Goal: Find specific page/section: Find specific page/section

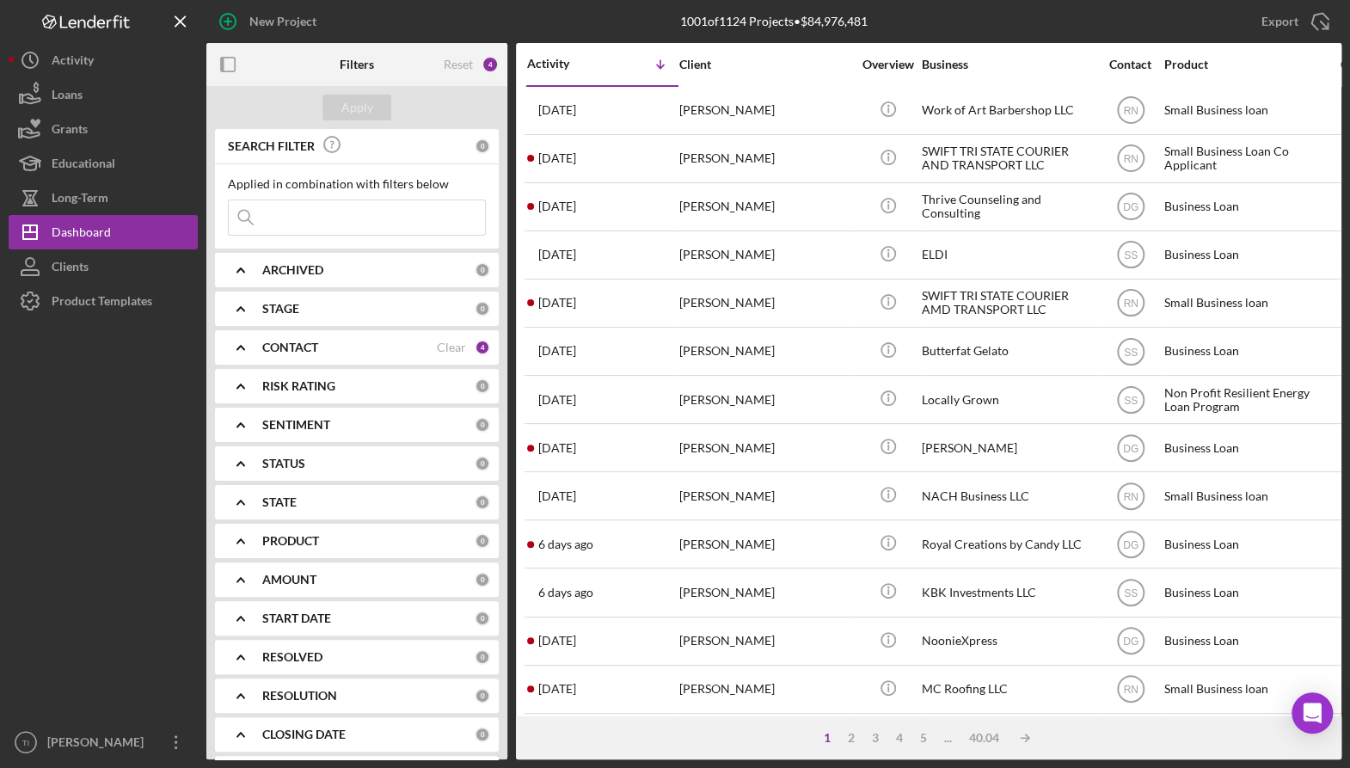
click at [328, 205] on input at bounding box center [357, 217] width 256 height 34
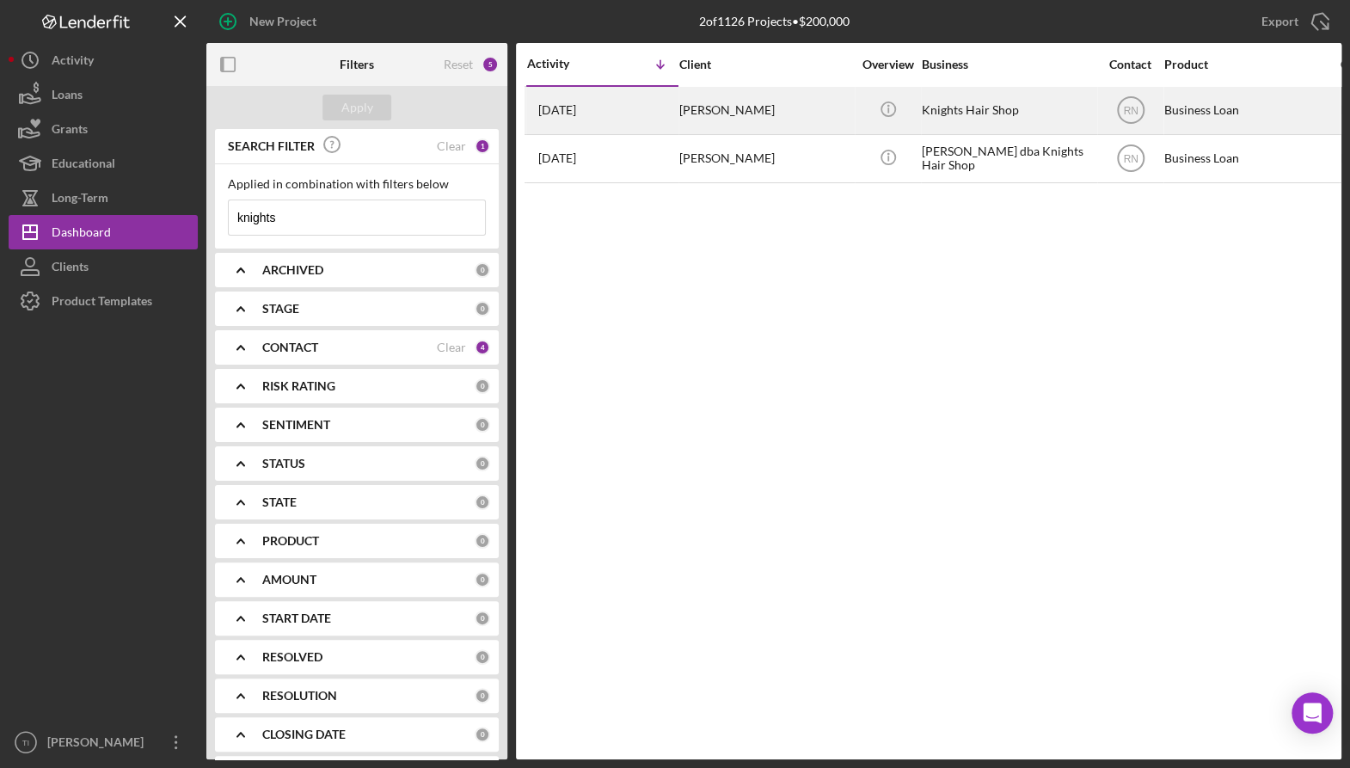
type input "knights"
click at [743, 111] on div "[PERSON_NAME]" at bounding box center [765, 111] width 172 height 46
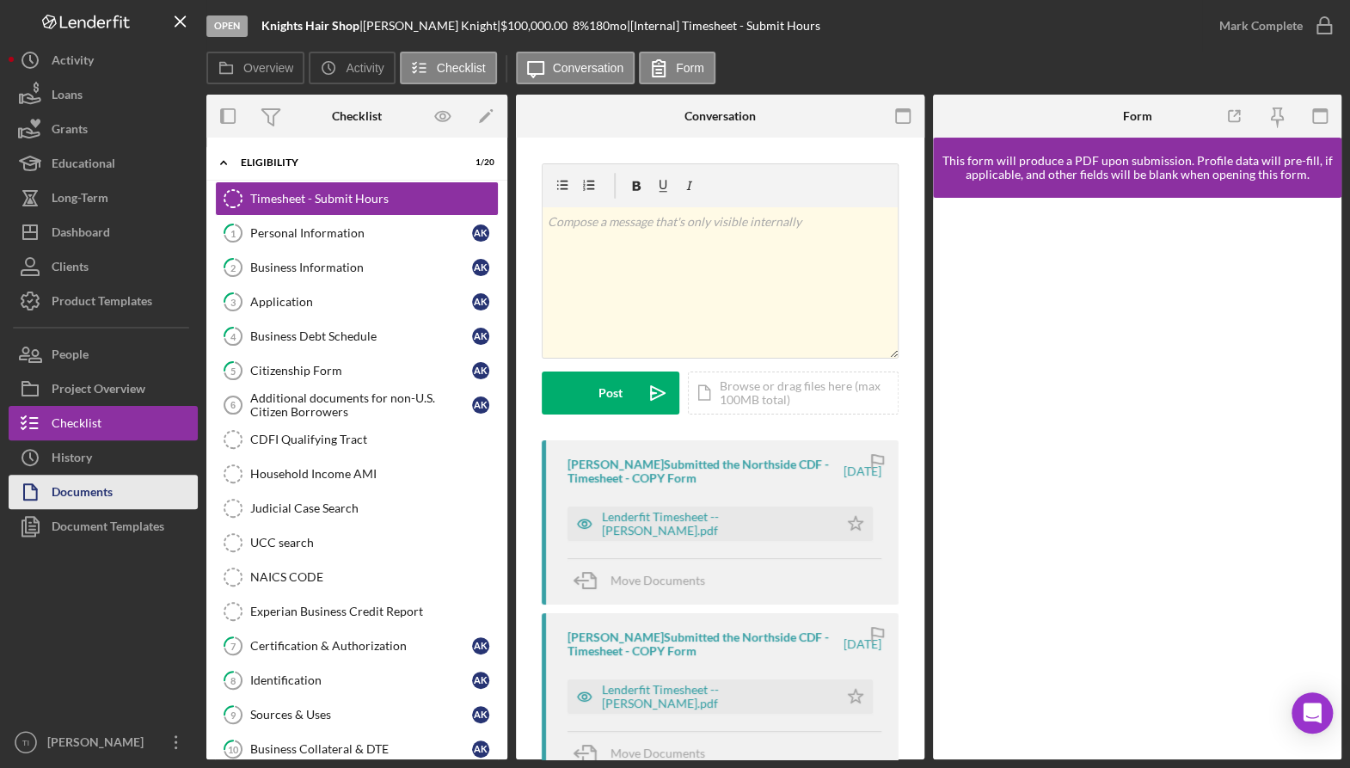
click at [105, 486] on div "Documents" at bounding box center [82, 494] width 61 height 39
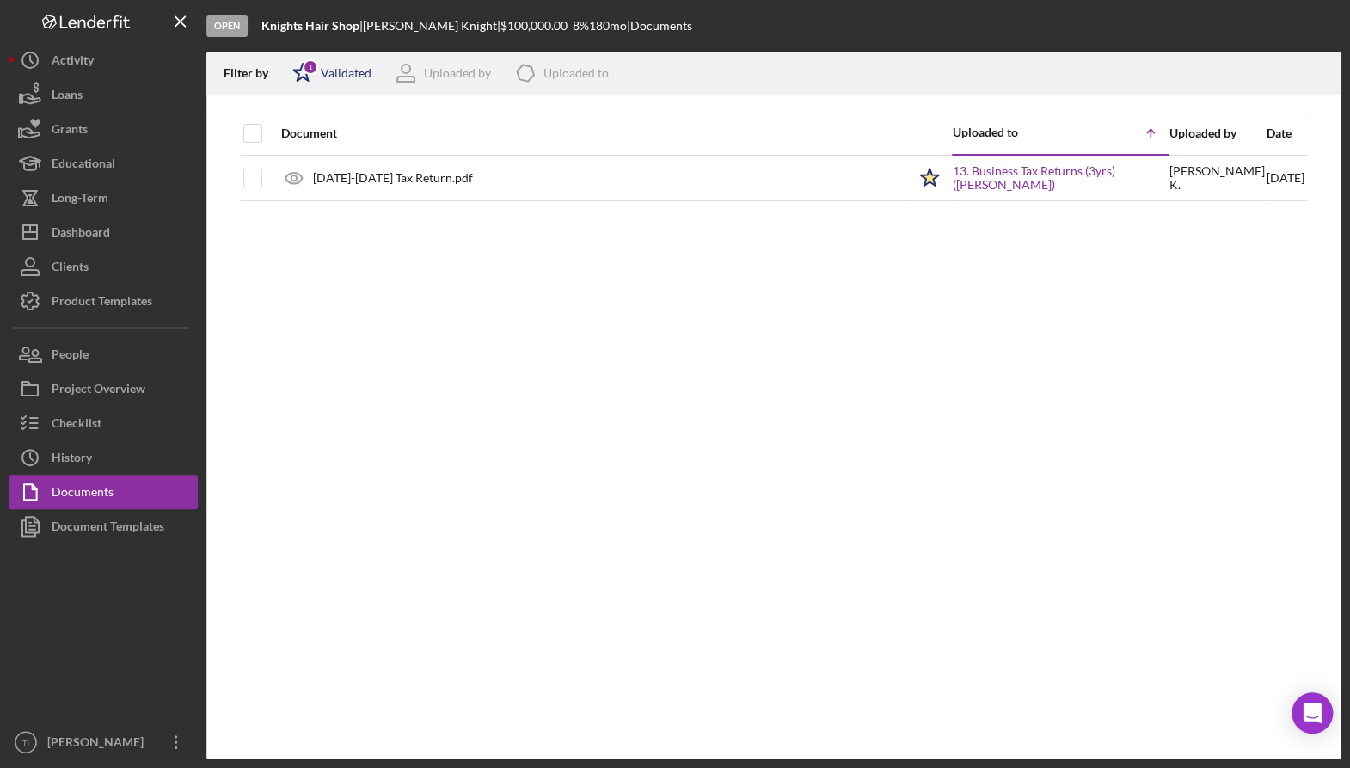
click at [351, 68] on div "Validated" at bounding box center [346, 73] width 51 height 14
click at [371, 159] on div "Not validated" at bounding box center [355, 164] width 72 height 14
checkbox input "true"
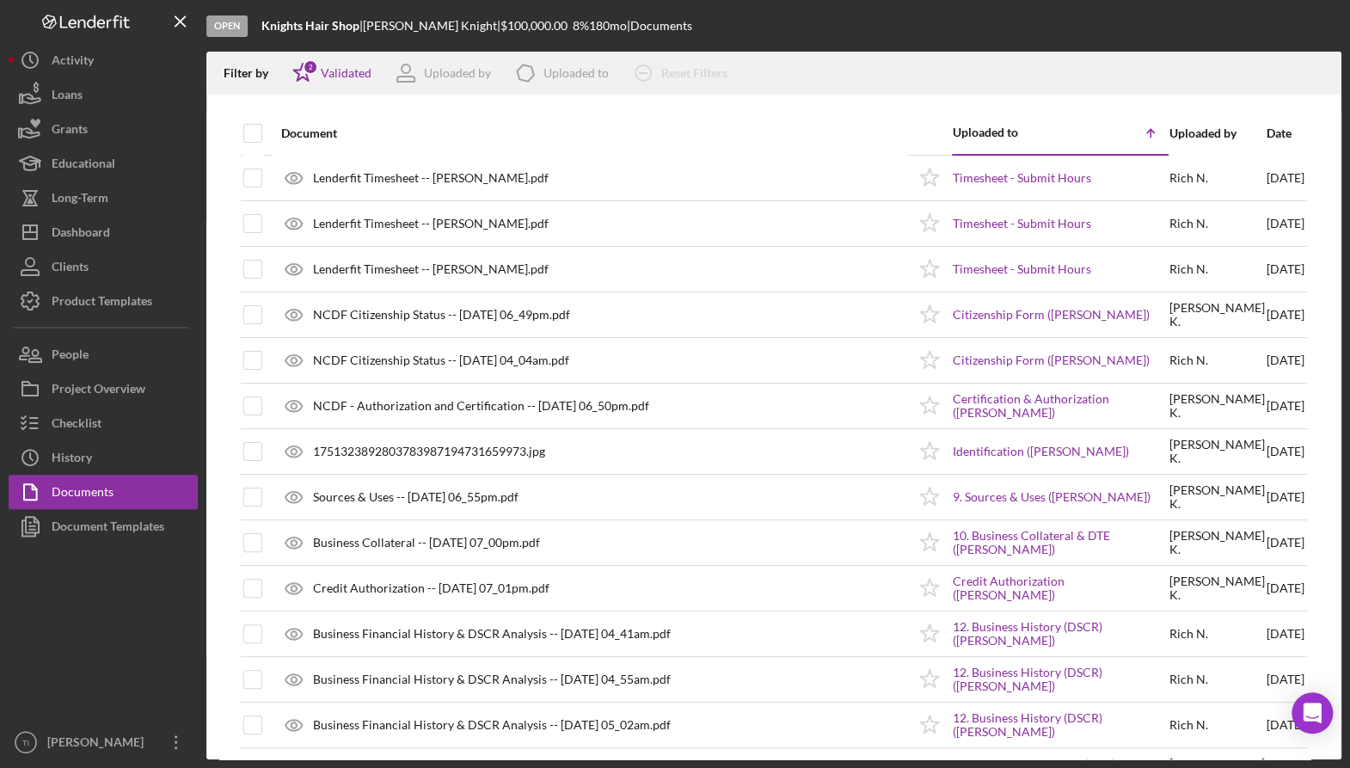
click at [665, 130] on div "Document" at bounding box center [593, 133] width 625 height 14
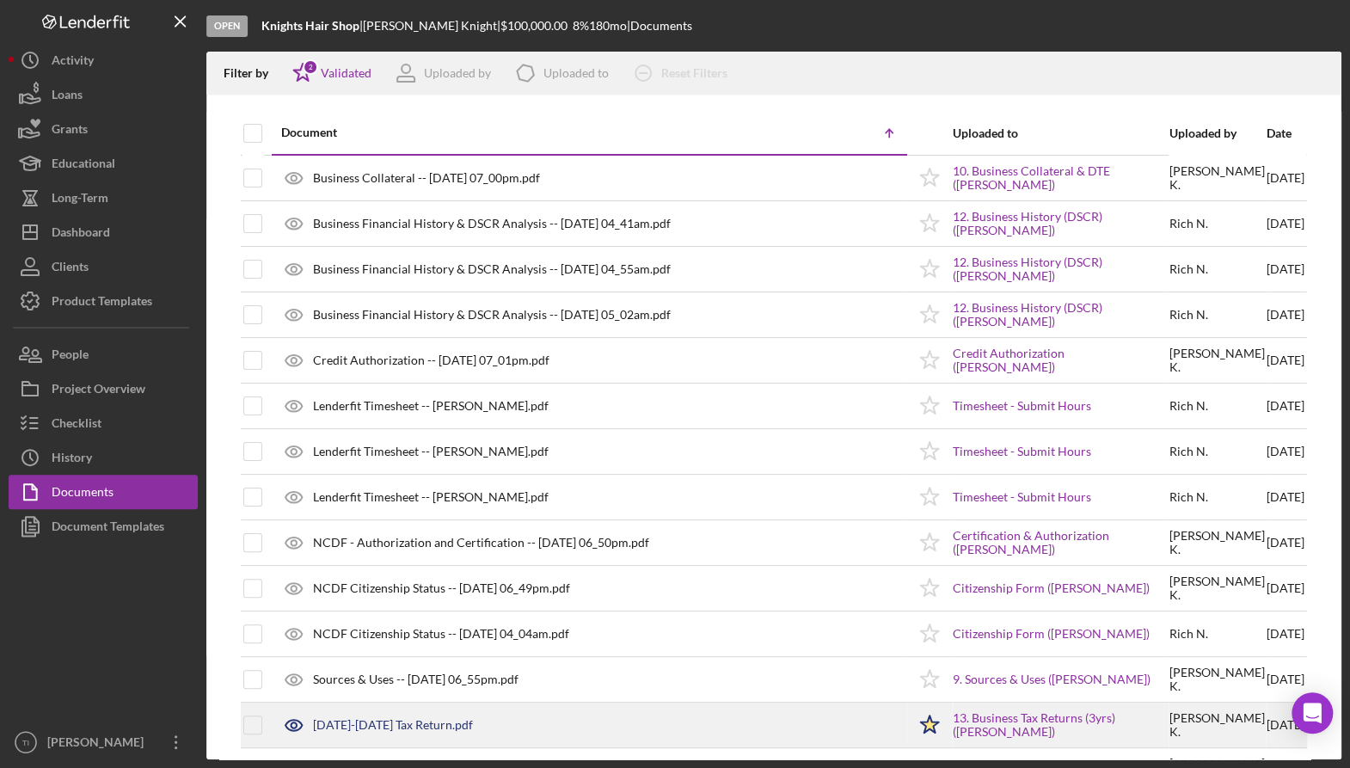
click at [390, 719] on div "[DATE]-[DATE] Tax Return.pdf" at bounding box center [393, 725] width 160 height 14
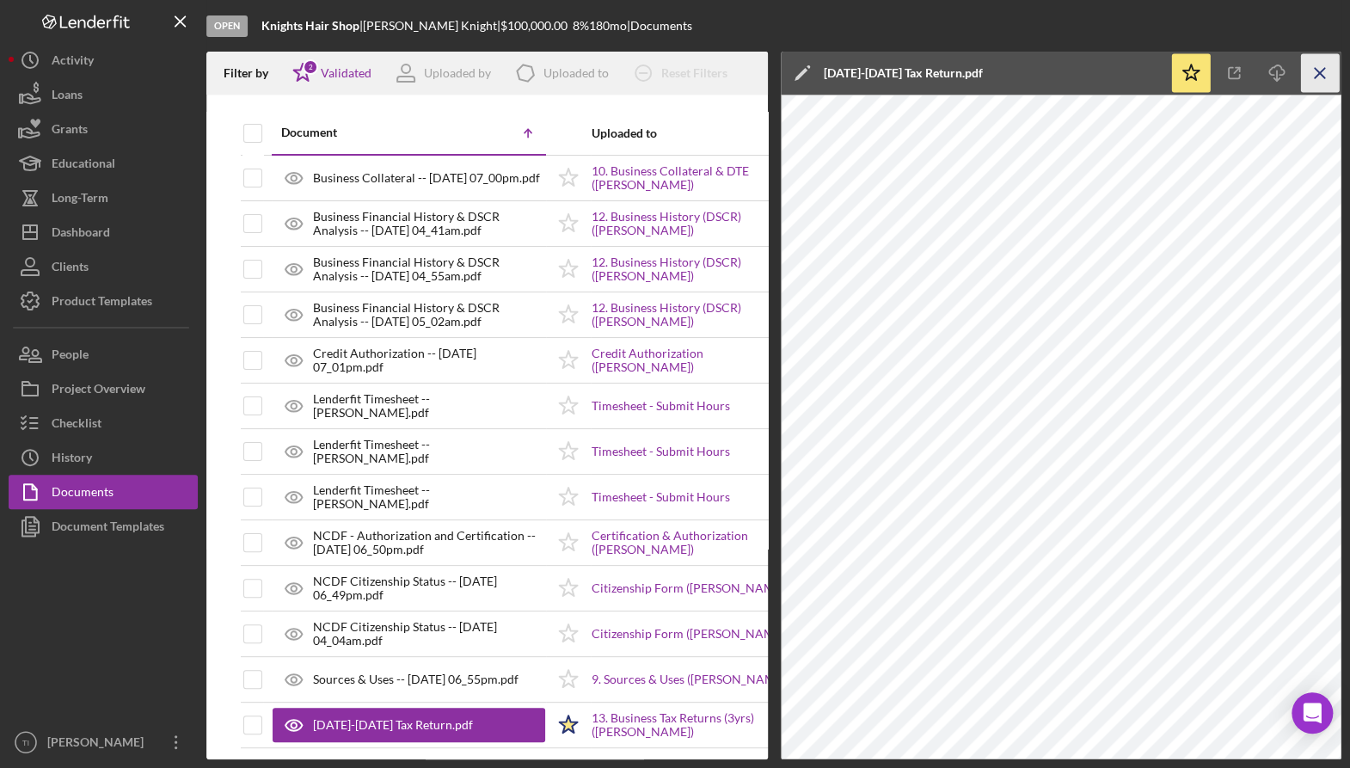
click at [1317, 69] on icon "Icon/Menu Close" at bounding box center [1320, 73] width 39 height 39
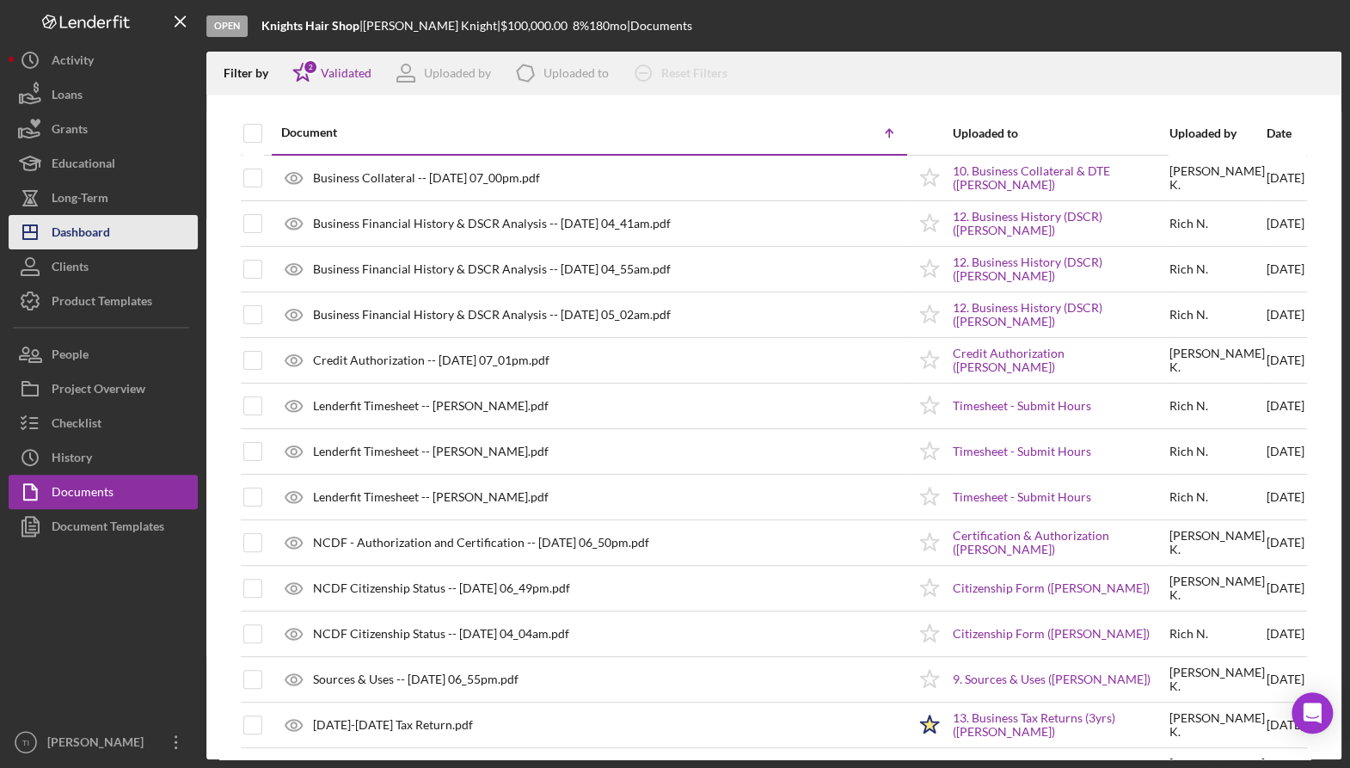
click at [85, 230] on div "Dashboard" at bounding box center [81, 234] width 58 height 39
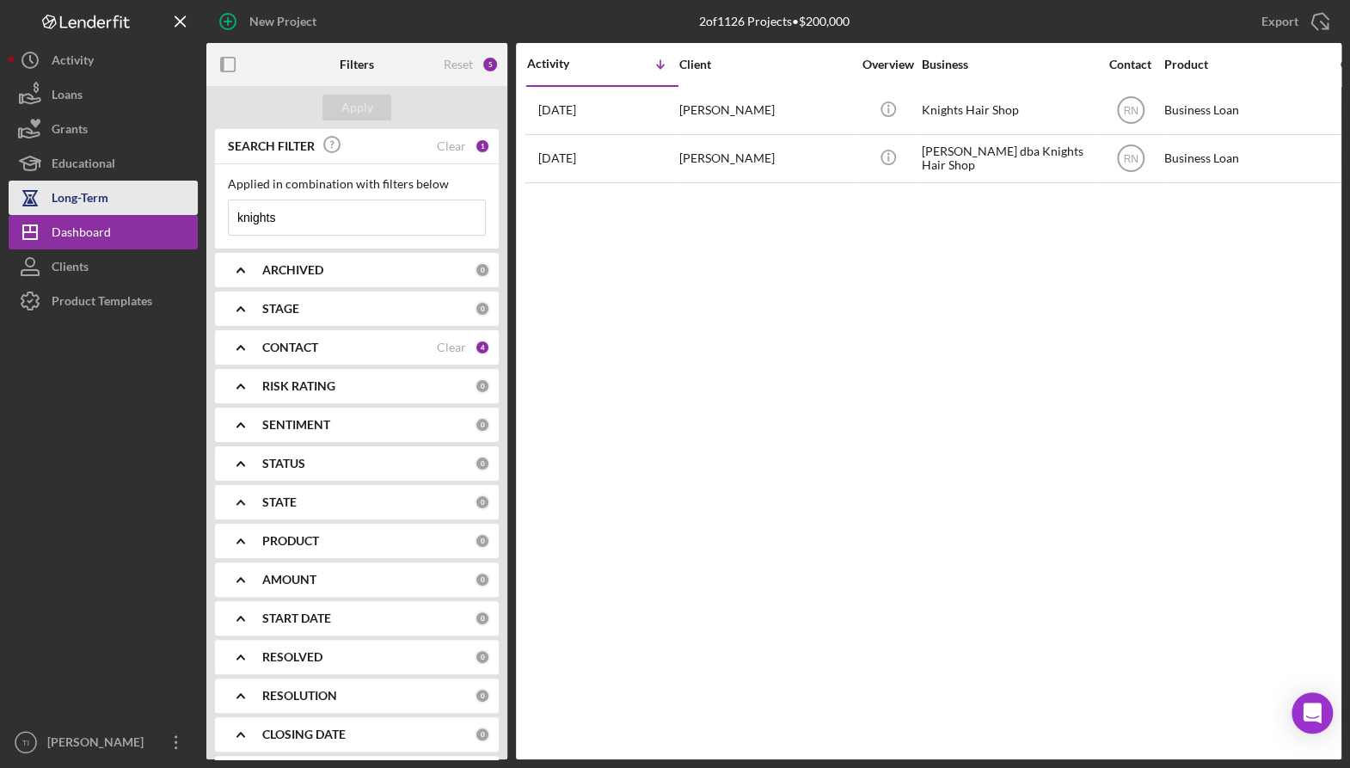
drag, startPoint x: 335, startPoint y: 217, endPoint x: 139, endPoint y: 207, distance: 196.2
click at [139, 207] on div "New Project 2 of 1126 Projects • $200,000 knights Export Icon/Export Filters Re…" at bounding box center [675, 379] width 1332 height 759
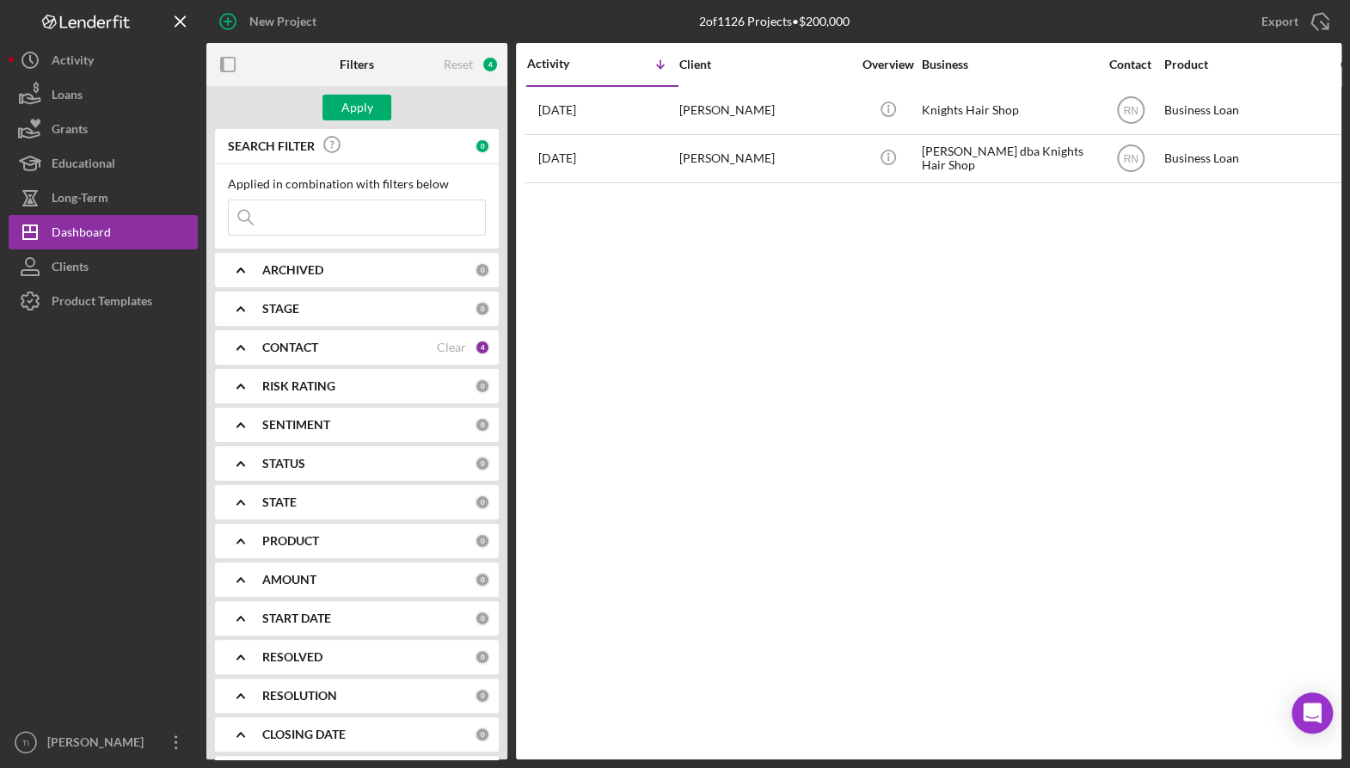
drag, startPoint x: 83, startPoint y: 495, endPoint x: 85, endPoint y: 483, distance: 12.3
click at [83, 496] on div at bounding box center [103, 521] width 189 height 407
click at [368, 93] on div "Apply" at bounding box center [356, 107] width 301 height 43
click at [359, 101] on div "Apply" at bounding box center [357, 108] width 32 height 26
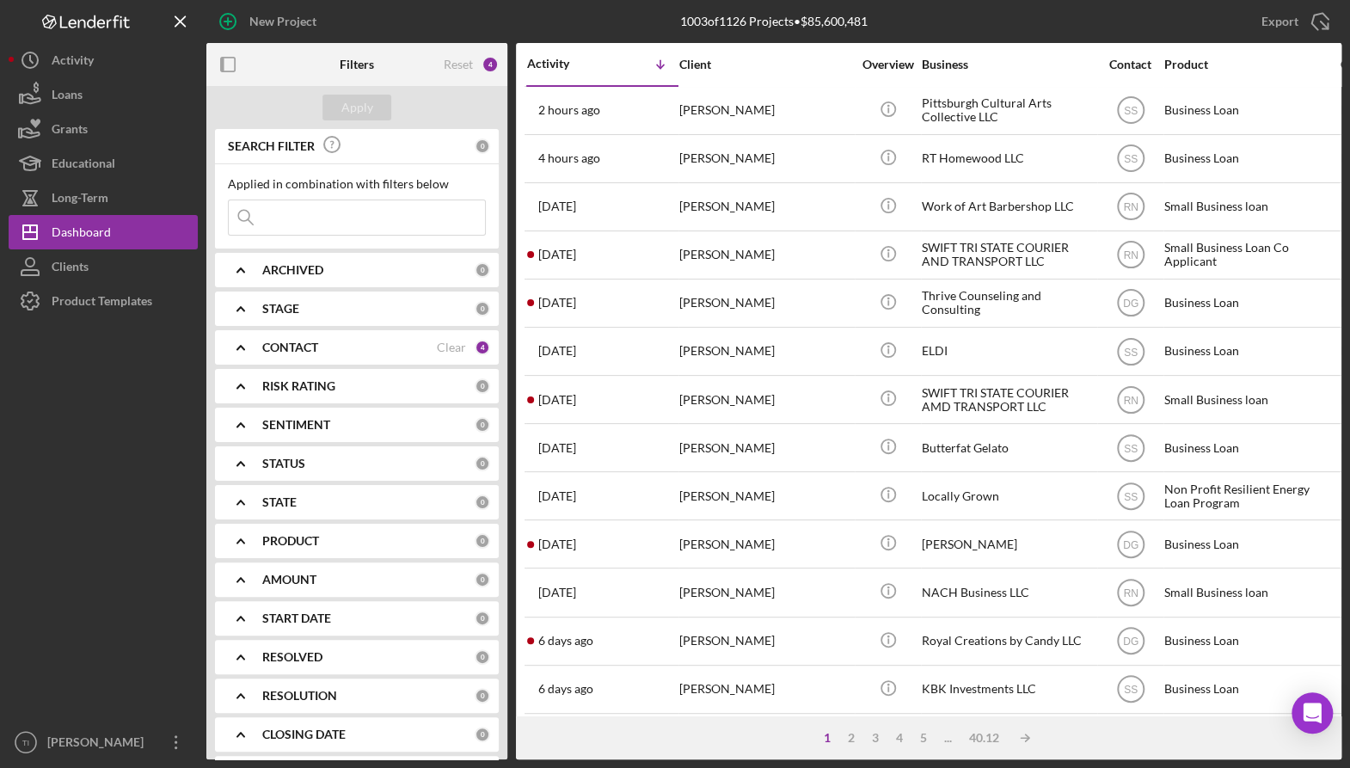
click at [308, 223] on input at bounding box center [357, 217] width 256 height 34
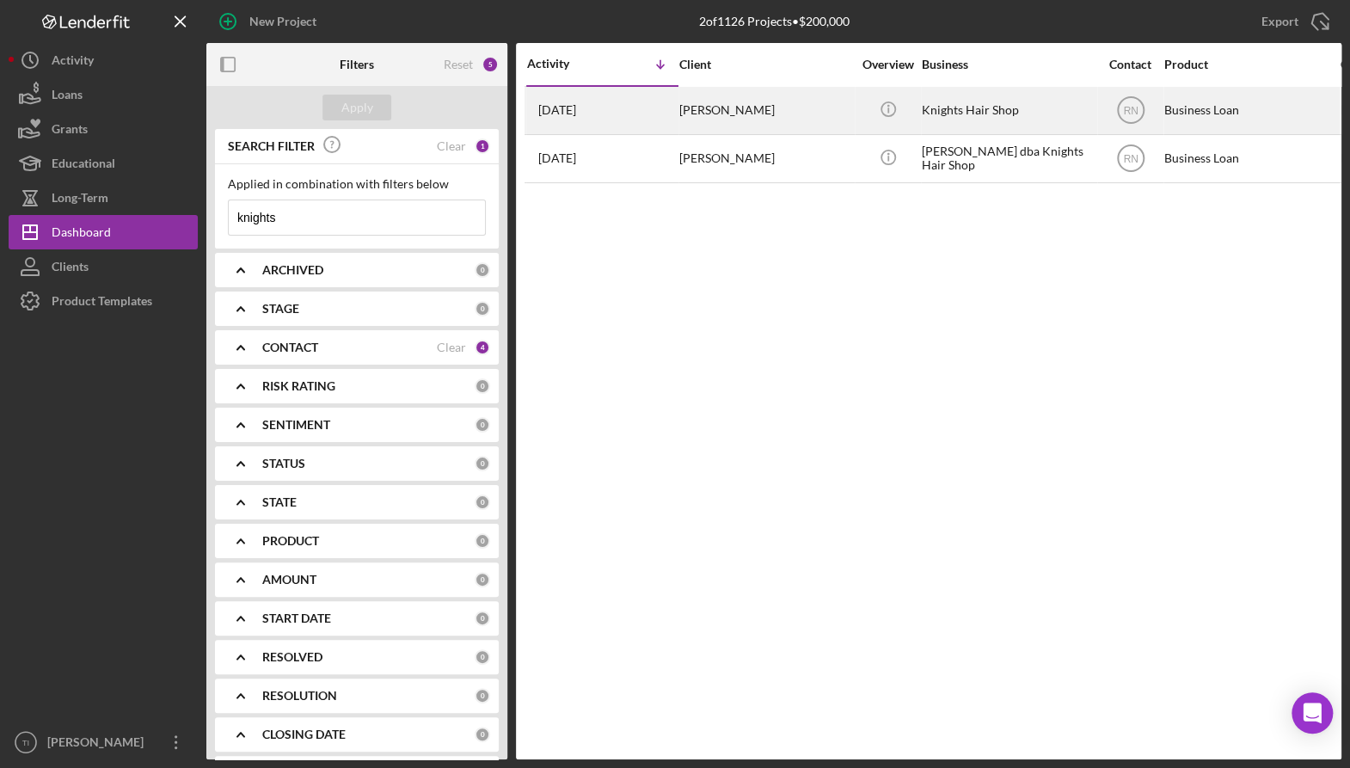
type input "knights"
click at [719, 107] on div "[PERSON_NAME]" at bounding box center [765, 111] width 172 height 46
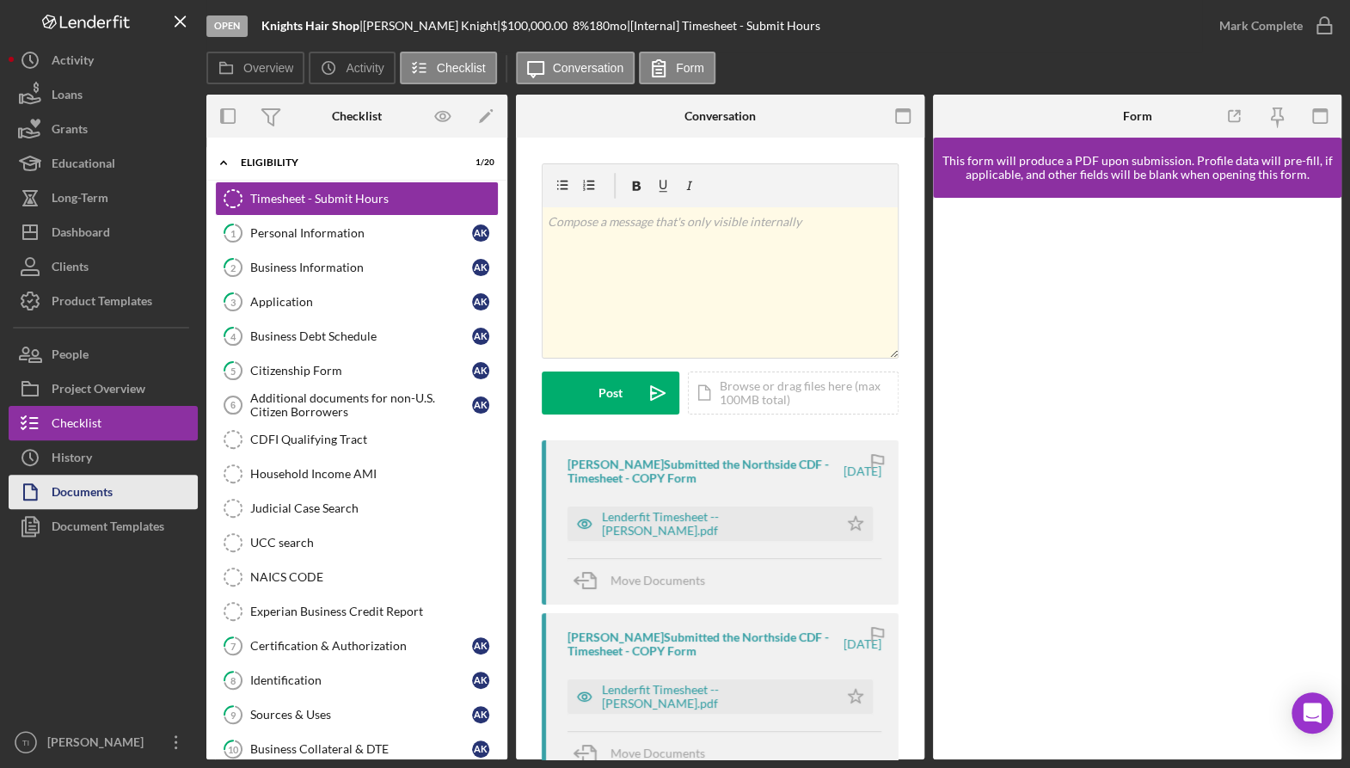
click at [117, 493] on button "Documents" at bounding box center [103, 492] width 189 height 34
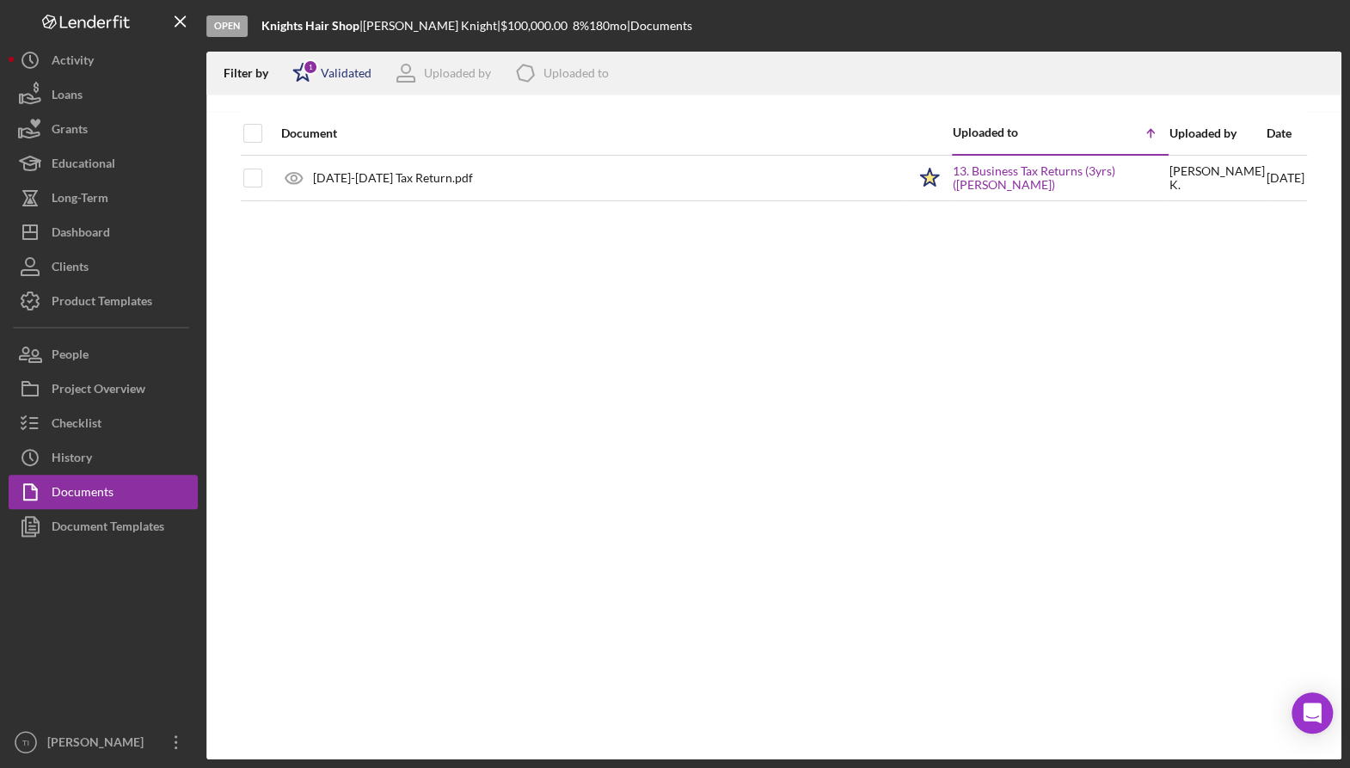
click at [335, 70] on div "Validated" at bounding box center [346, 73] width 51 height 14
click at [364, 160] on div "Not validated" at bounding box center [355, 164] width 72 height 14
checkbox input "true"
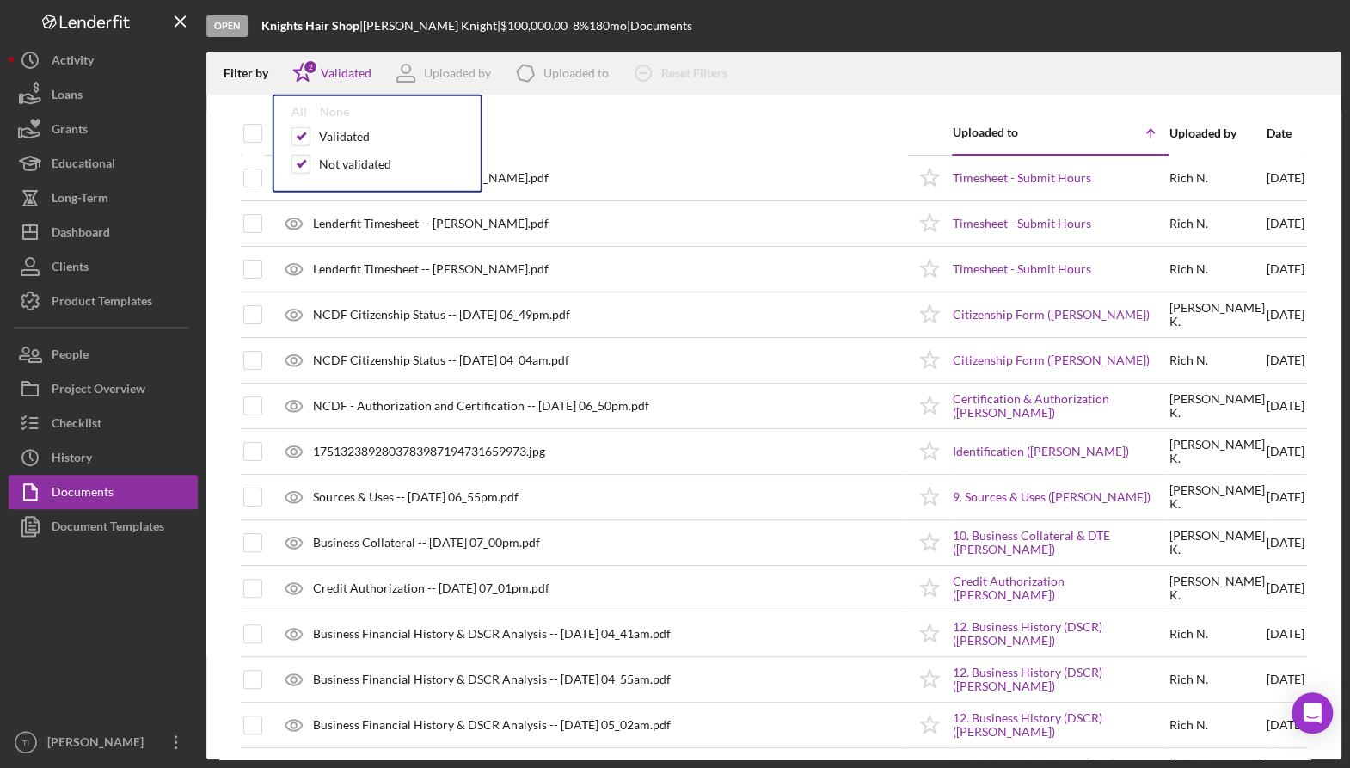
click at [879, 34] on div "Open Knights Hair Shop | [PERSON_NAME] | $100,000.00 8 % 180 mo | Documents" at bounding box center [773, 26] width 1135 height 52
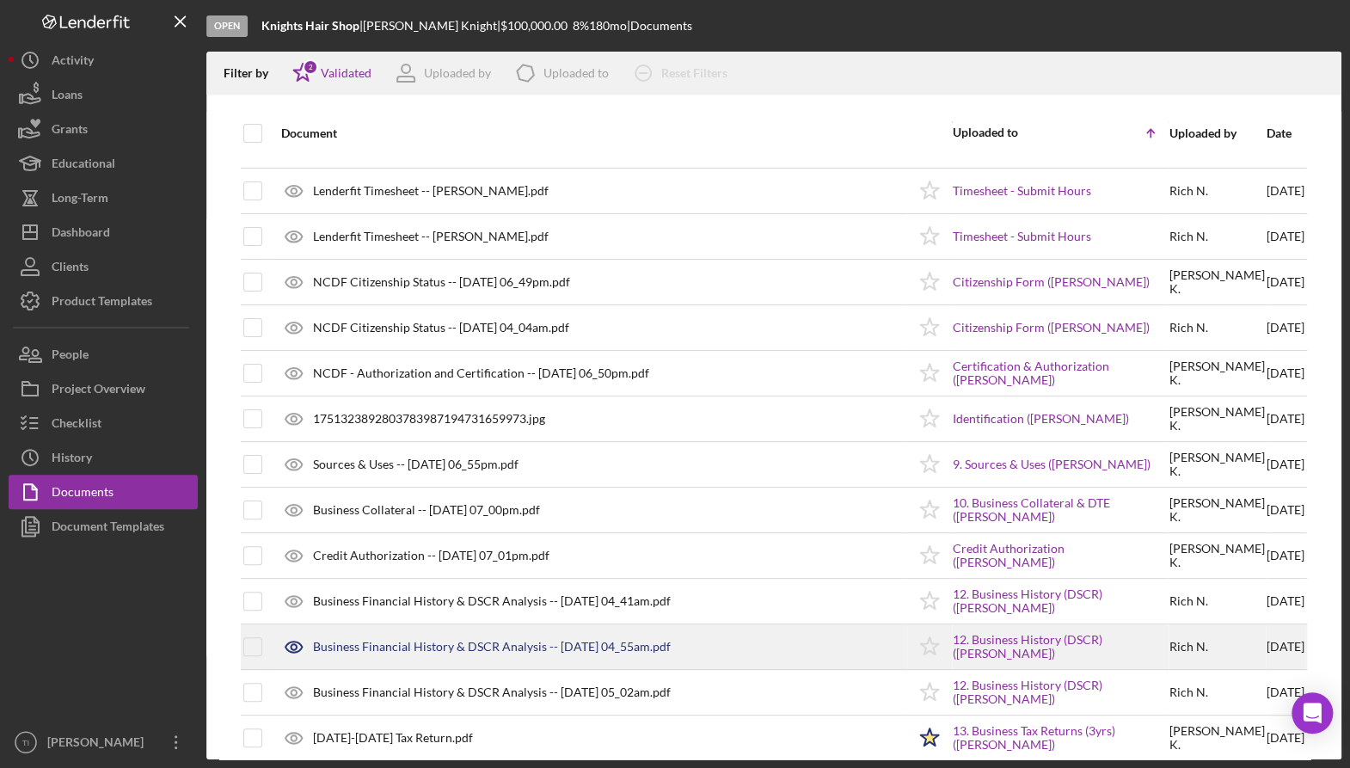
scroll to position [50, 0]
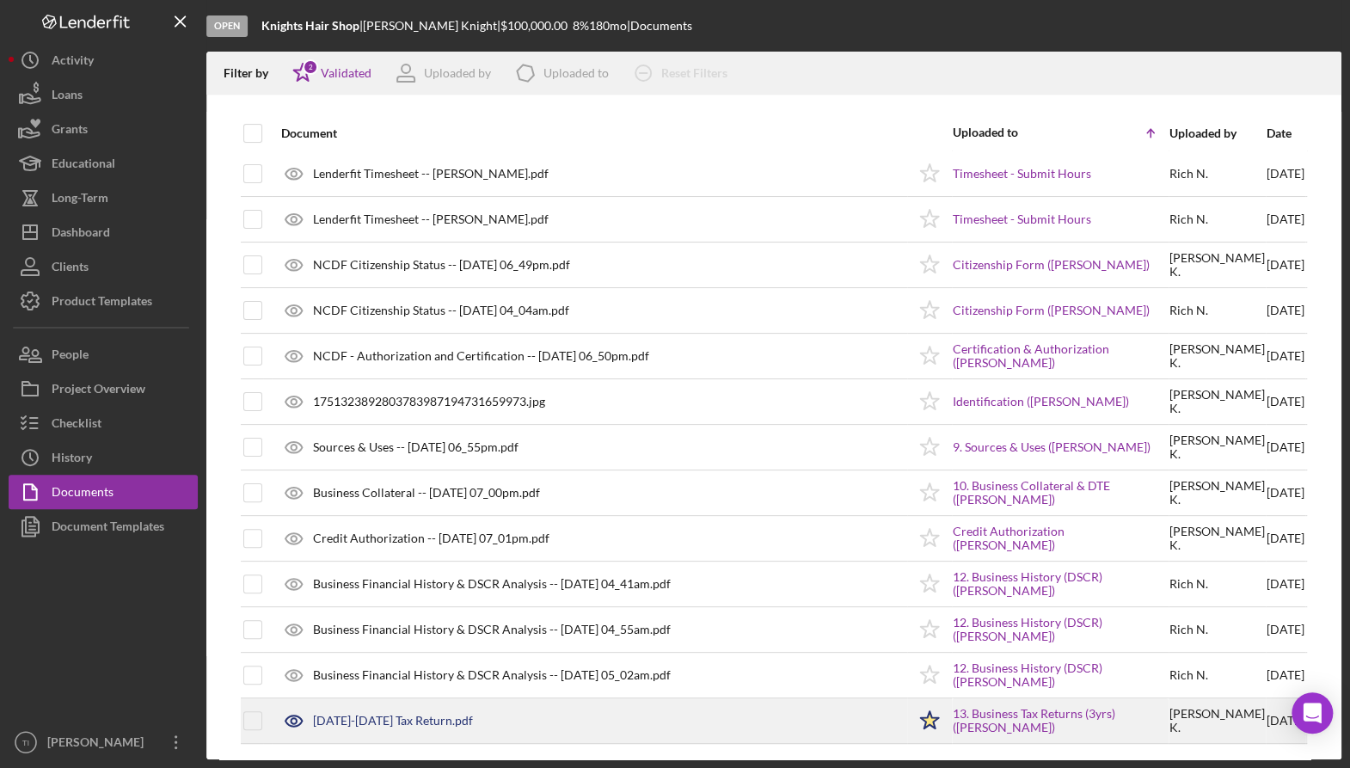
click at [388, 718] on div "[DATE]-[DATE] Tax Return.pdf" at bounding box center [393, 720] width 160 height 14
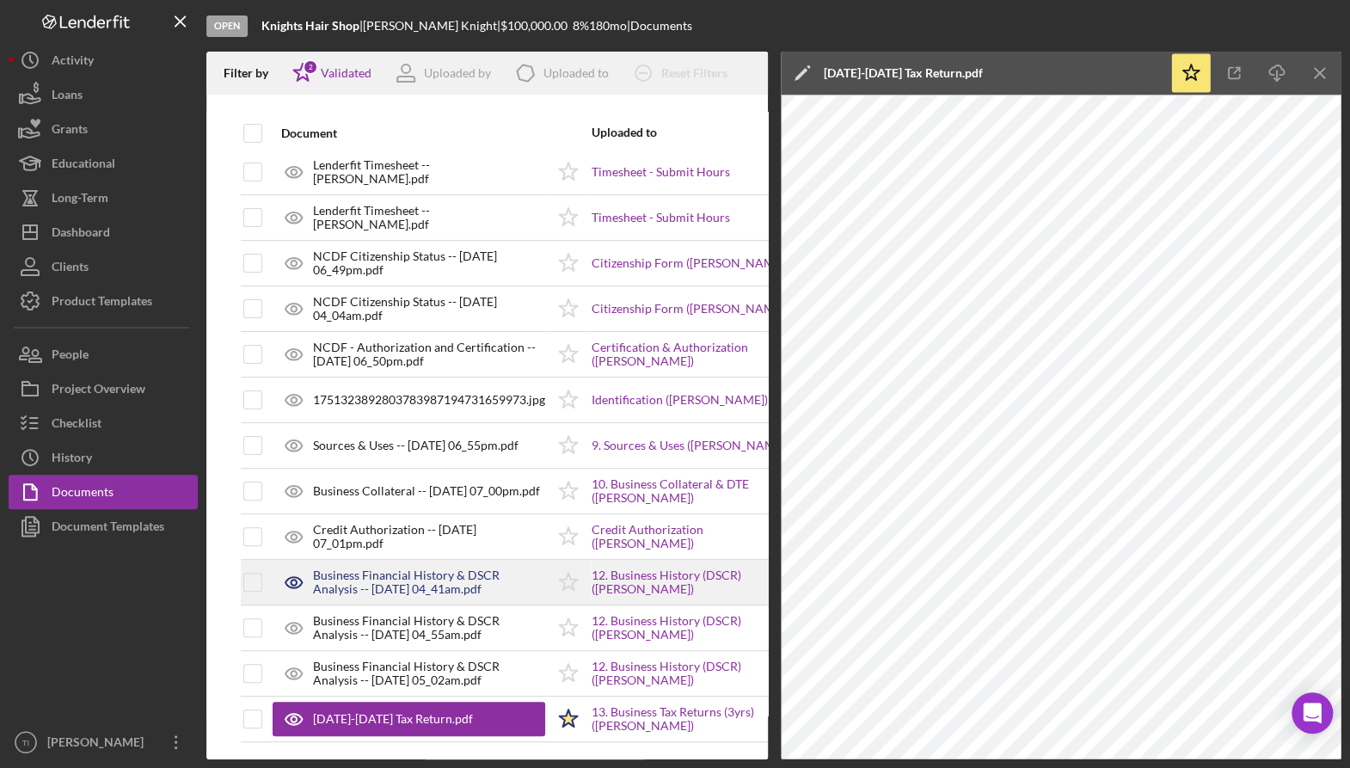
scroll to position [63, 0]
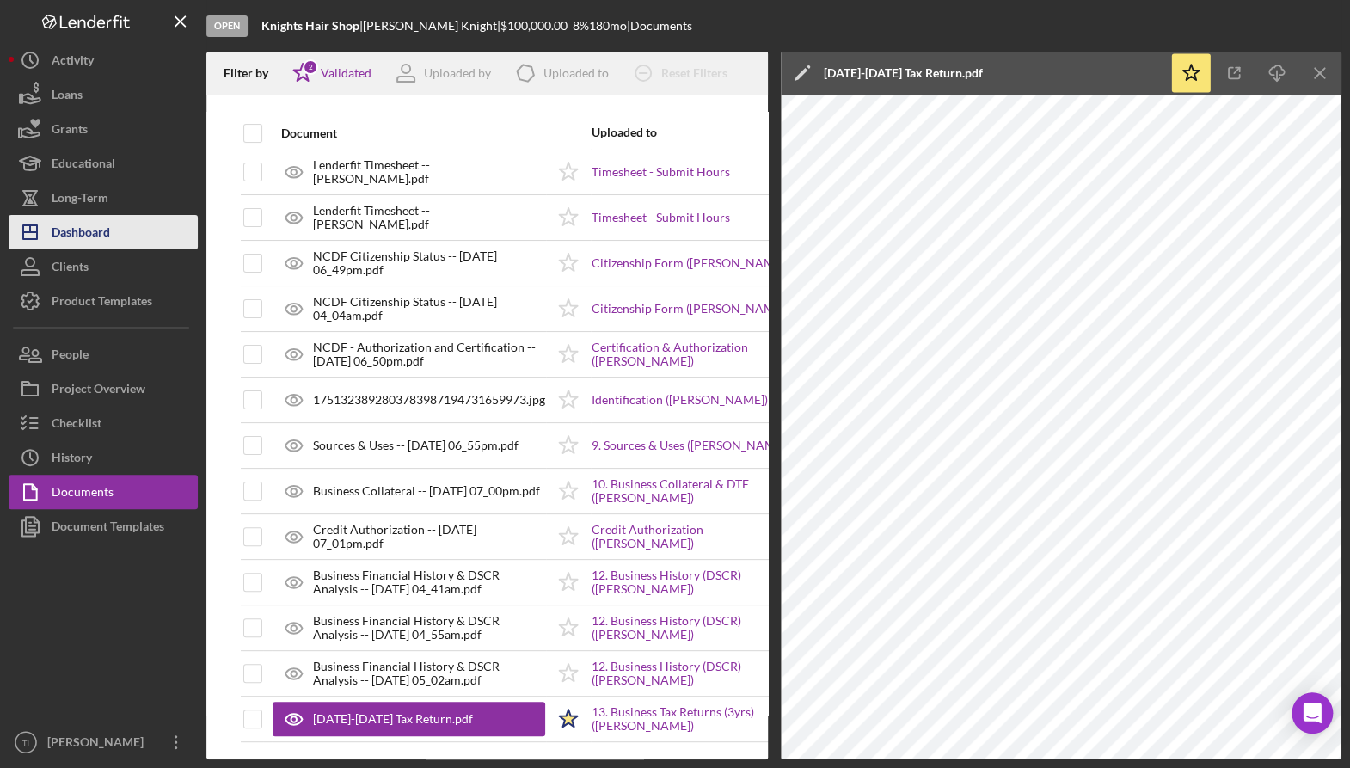
click at [68, 231] on div "Dashboard" at bounding box center [81, 234] width 58 height 39
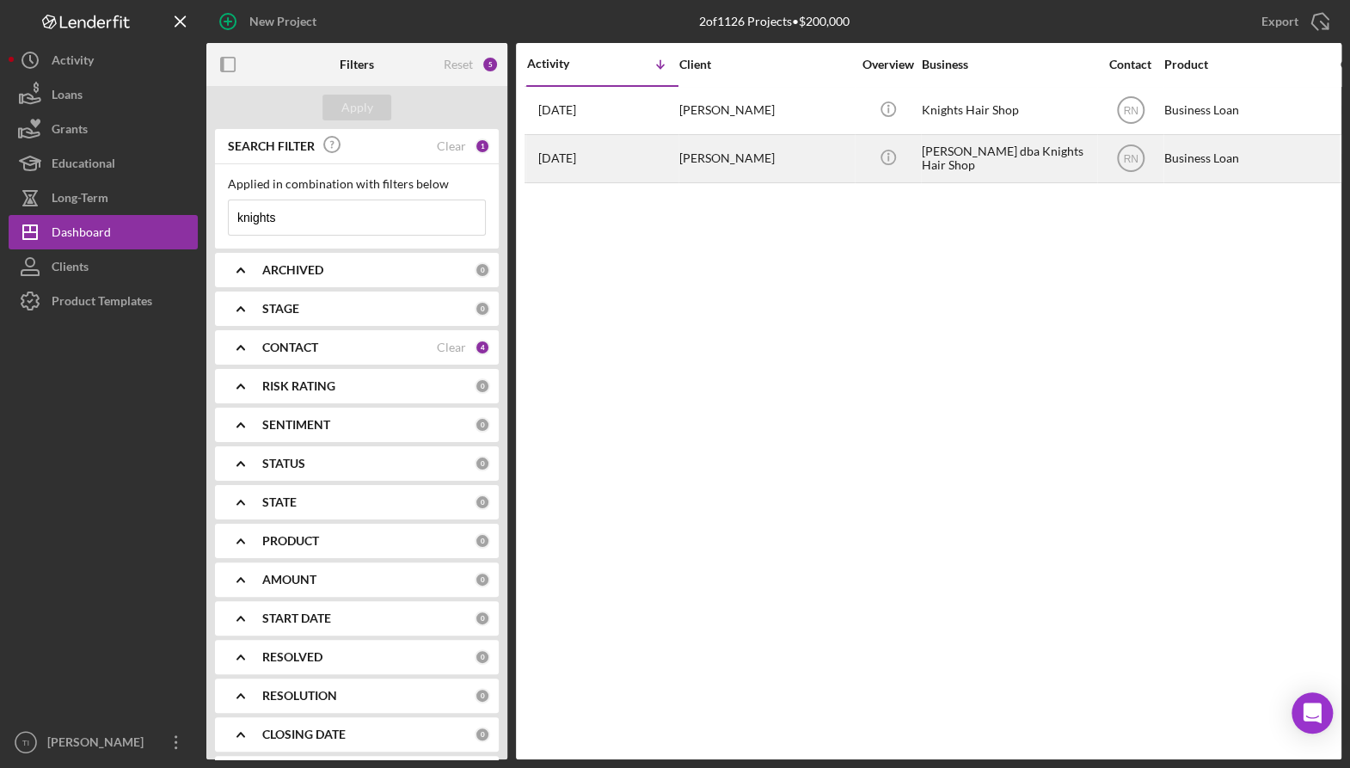
click at [948, 148] on div "[PERSON_NAME] dba Knights Hair Shop" at bounding box center [1007, 159] width 172 height 46
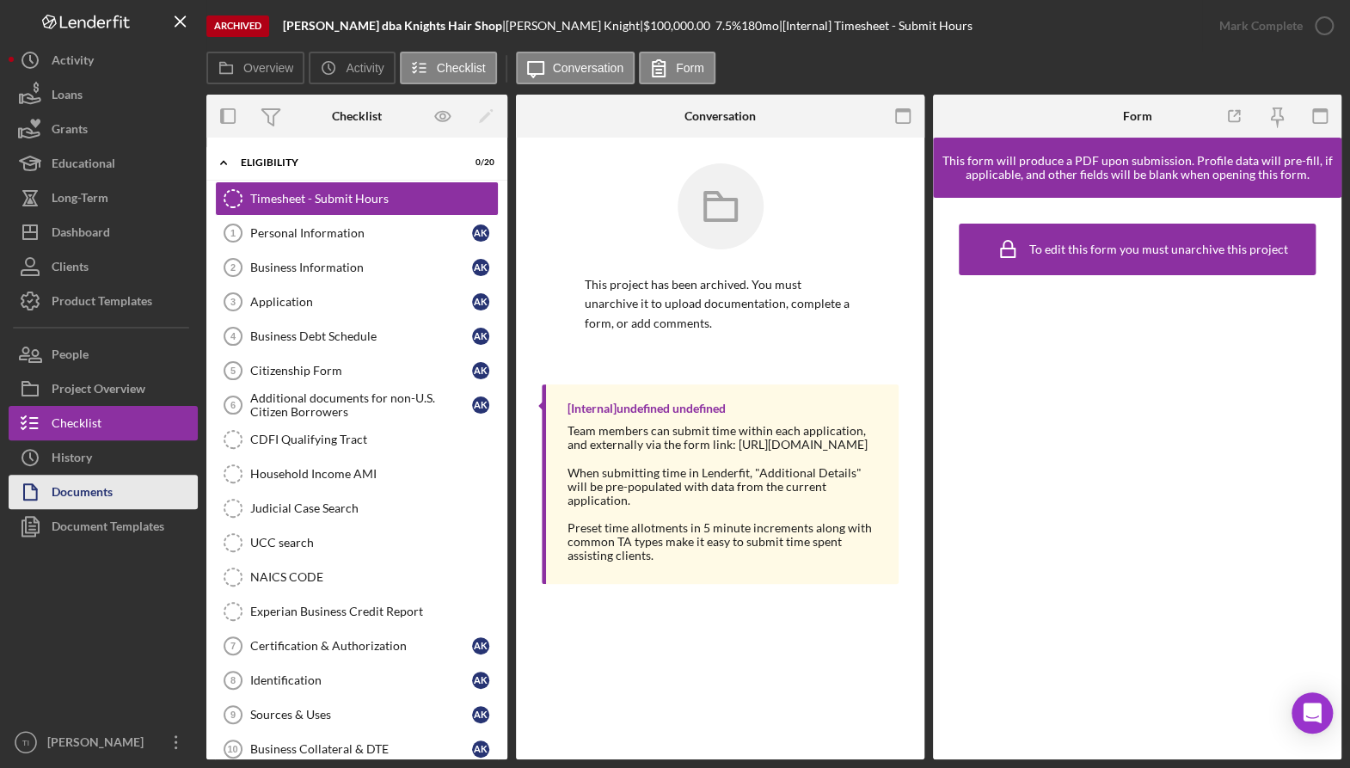
click at [104, 485] on div "Documents" at bounding box center [82, 494] width 61 height 39
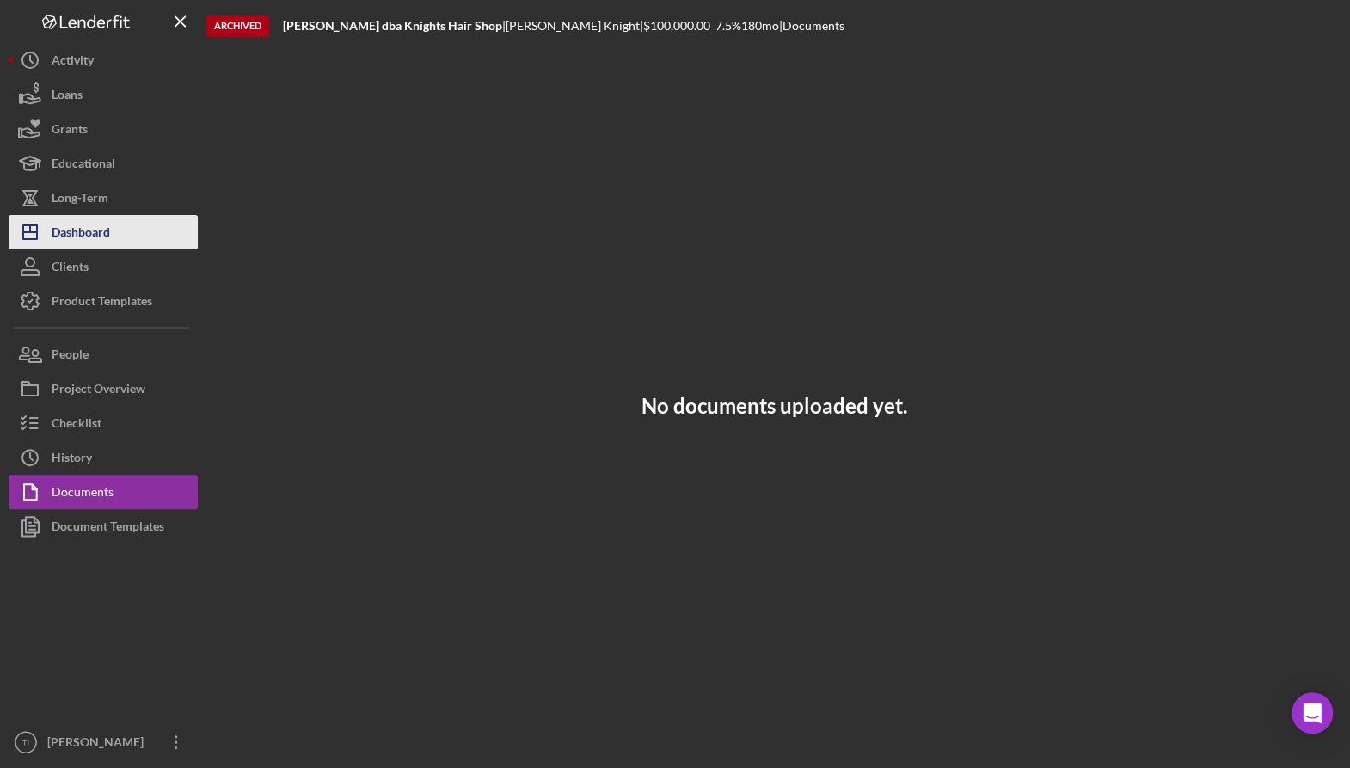
click at [101, 224] on div "Dashboard" at bounding box center [81, 234] width 58 height 39
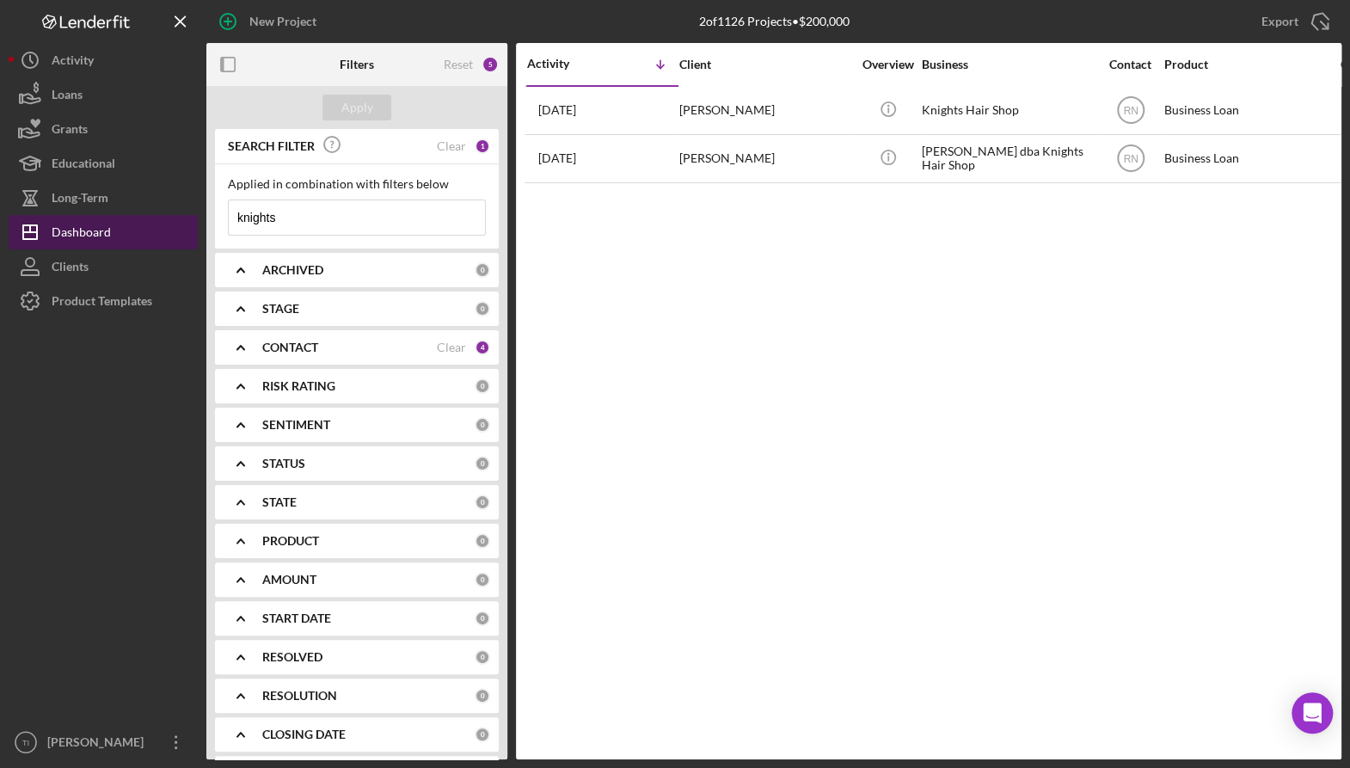
drag, startPoint x: 343, startPoint y: 211, endPoint x: 167, endPoint y: 220, distance: 176.5
click at [169, 217] on div "New Project 2 of 1126 Projects • $200,000 knights Export Icon/Export Filters Re…" at bounding box center [675, 379] width 1332 height 759
click at [357, 107] on div "Apply" at bounding box center [357, 108] width 32 height 26
